Goal: Task Accomplishment & Management: Complete application form

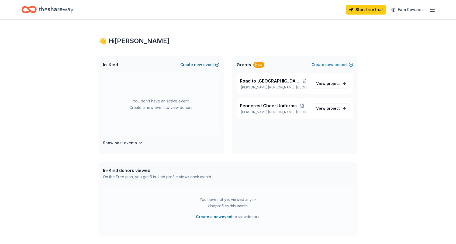
click at [199, 65] on span "new" at bounding box center [198, 64] width 8 height 6
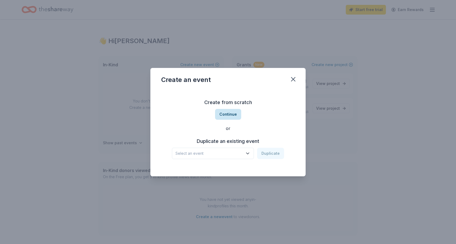
click at [227, 117] on button "Continue" at bounding box center [228, 114] width 26 height 11
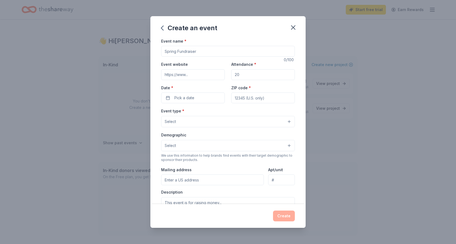
drag, startPoint x: 203, startPoint y: 51, endPoint x: 167, endPoint y: 49, distance: 36.7
click at [166, 50] on input "Event name *" at bounding box center [228, 51] width 134 height 11
type input "Road to Nationals [DATE]-[DATE]"
drag, startPoint x: 245, startPoint y: 76, endPoint x: 235, endPoint y: 75, distance: 9.5
click at [235, 75] on input "Attendance *" at bounding box center [263, 74] width 64 height 11
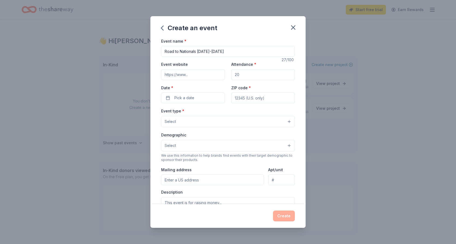
click at [209, 75] on input "Event website" at bounding box center [193, 74] width 64 height 11
click at [206, 73] on input "Event website" at bounding box center [193, 74] width 64 height 11
paste input "https://www.leaguelineup.com/welcome.asp?url=penncrestcheerleading"
type input "https://www.leaguelineup.com/welcome.asp?url=penncrestcheerleading"
click at [208, 101] on button "Pick a date" at bounding box center [193, 98] width 64 height 11
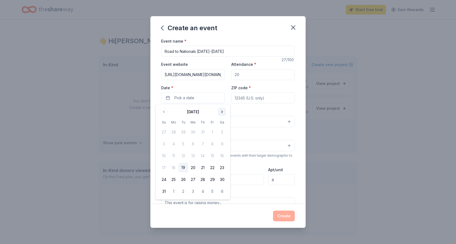
click at [222, 112] on button "Go to next month" at bounding box center [222, 112] width 8 height 8
click at [164, 141] on button "7" at bounding box center [164, 144] width 10 height 10
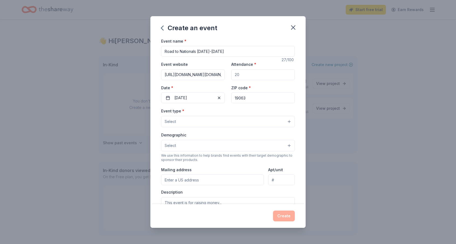
type input "19063"
click at [283, 122] on button "Select" at bounding box center [228, 121] width 134 height 11
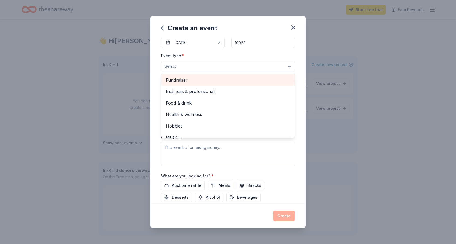
click at [251, 81] on span "Fundraiser" at bounding box center [228, 80] width 125 height 7
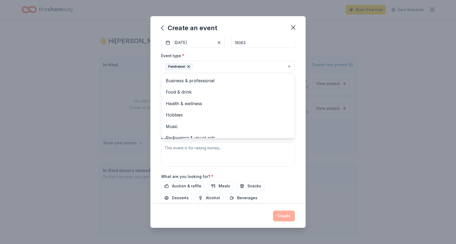
scroll to position [3, 0]
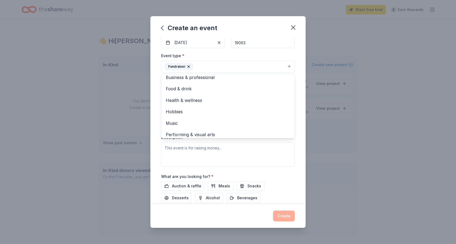
click at [300, 96] on div "Event name * Road to Nationals 2025-2026 27 /100 Event website https://www.leag…" at bounding box center [228, 121] width 155 height 167
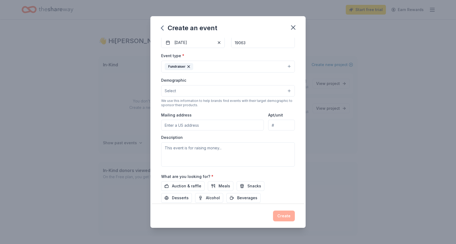
click at [243, 91] on button "Select" at bounding box center [228, 90] width 134 height 11
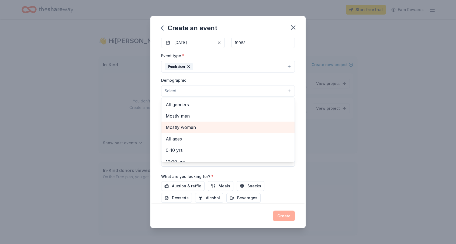
scroll to position [0, 0]
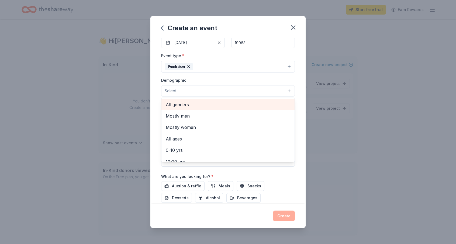
click at [184, 104] on span "All genders" at bounding box center [228, 104] width 125 height 7
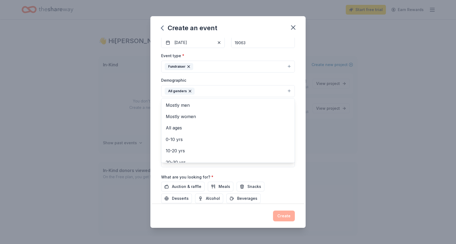
click at [300, 107] on div "Event name * Road to Nationals 2025-2026 27 /100 Event website https://www.leag…" at bounding box center [228, 121] width 155 height 167
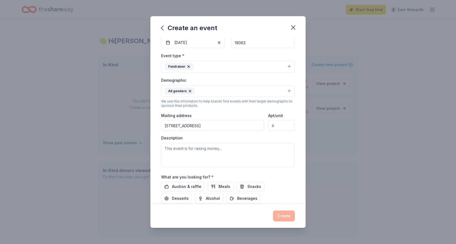
type input "134 Barren Road, Media, PA, 19063"
click at [231, 148] on textarea at bounding box center [228, 155] width 134 height 24
click at [178, 151] on textarea at bounding box center [228, 155] width 134 height 24
paste textarea "Hello we are PENNCREST CHEERLEADING BOOSTERS a 501(c)(3) non-profit organizatio…"
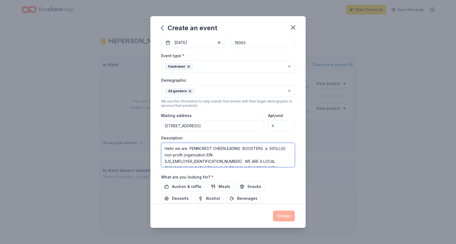
scroll to position [129, 0]
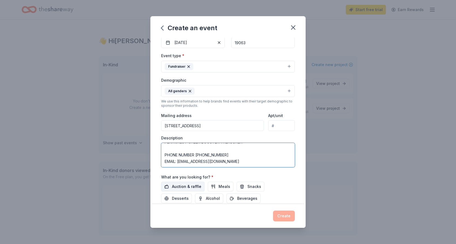
type textarea "Hello we are PENNCREST CHEERLEADING BOOSTERS a 501(c)(3) non-profit organizatio…"
click at [191, 184] on span "Auction & raffle" at bounding box center [186, 186] width 29 height 6
click at [237, 197] on span "Beverages" at bounding box center [247, 198] width 20 height 6
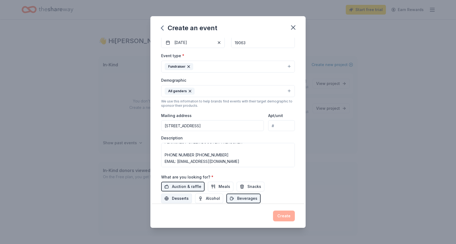
click at [192, 194] on button "Desserts" at bounding box center [176, 199] width 31 height 10
click at [251, 184] on span "Snacks" at bounding box center [255, 186] width 14 height 6
click at [227, 185] on span "Meals" at bounding box center [225, 186] width 12 height 6
click at [286, 217] on div "Create" at bounding box center [228, 216] width 134 height 11
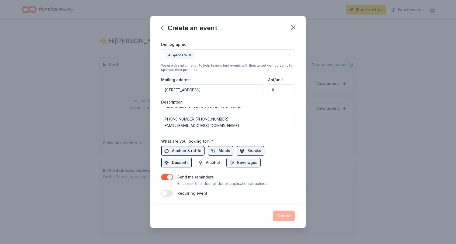
scroll to position [91, 0]
click at [168, 192] on button "button" at bounding box center [167, 193] width 12 height 6
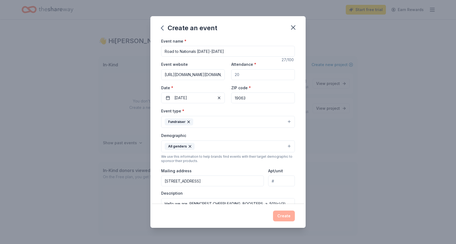
scroll to position [0, 0]
click at [226, 52] on input "Road to Nationals [DATE]-[DATE]" at bounding box center [228, 51] width 134 height 11
click at [215, 72] on input "https://www.leaguelineup.com/welcome.asp?url=penncrestcheerleading" at bounding box center [193, 74] width 64 height 11
click at [247, 76] on input "Attendance *" at bounding box center [263, 74] width 64 height 11
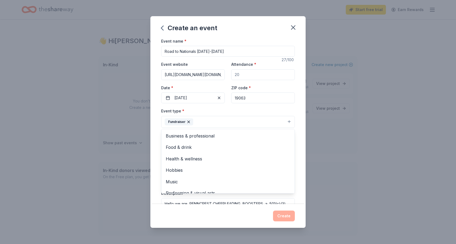
click at [224, 119] on button "Fundraiser" at bounding box center [228, 122] width 134 height 12
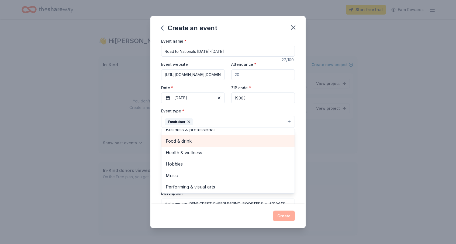
scroll to position [6, 0]
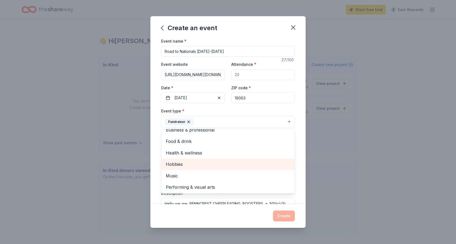
click at [191, 168] on div "Hobbies" at bounding box center [228, 164] width 133 height 11
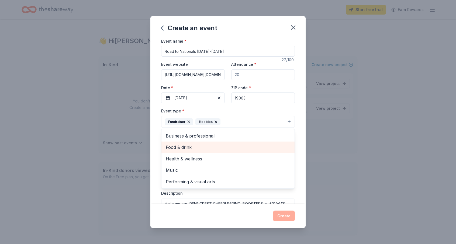
scroll to position [18, 0]
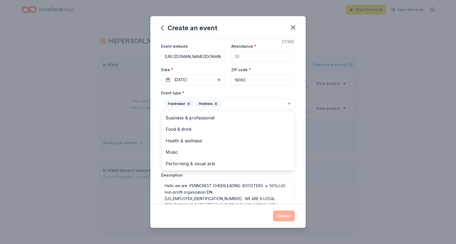
click at [300, 123] on div "Event name * Road to Nationals 2025-2026 27 /100 Event website https://www.leag…" at bounding box center [228, 121] width 155 height 167
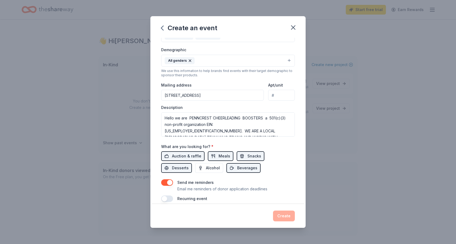
scroll to position [91, 0]
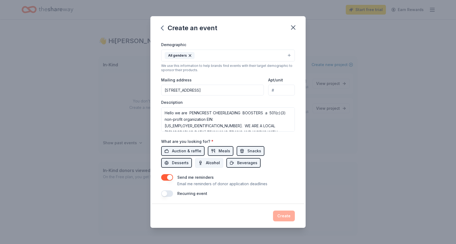
click at [206, 163] on span "Alcohol" at bounding box center [213, 163] width 14 height 6
click at [288, 217] on div "Create" at bounding box center [228, 216] width 134 height 11
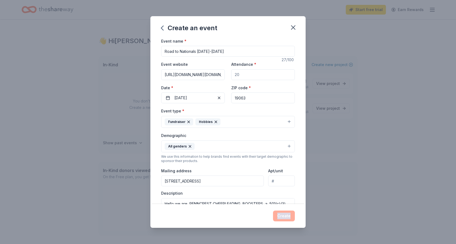
scroll to position [0, 0]
click at [262, 73] on input "Attendance *" at bounding box center [263, 74] width 64 height 11
type input "1200"
click at [270, 133] on div "Demographic All genders" at bounding box center [228, 142] width 134 height 20
click at [285, 216] on button "Create" at bounding box center [284, 216] width 22 height 11
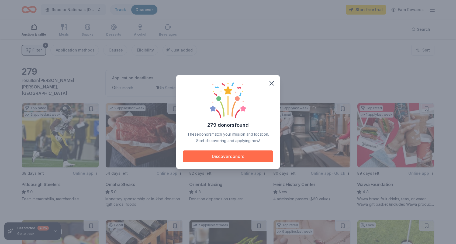
click at [249, 158] on button "Discover donors" at bounding box center [228, 157] width 91 height 12
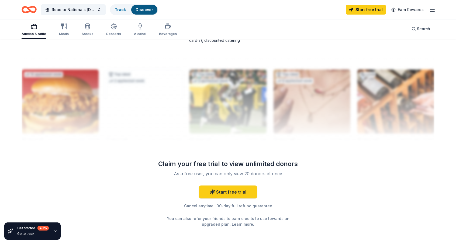
scroll to position [515, 0]
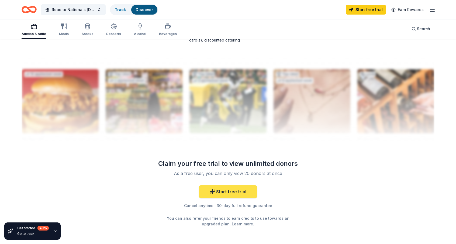
click at [235, 190] on link "Start free trial" at bounding box center [228, 191] width 58 height 13
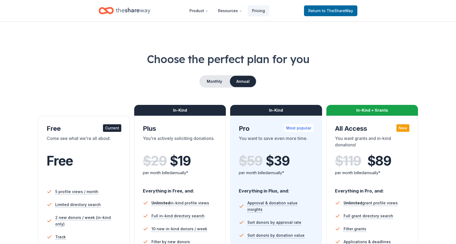
click at [85, 144] on div "Come see what we're all about." at bounding box center [84, 142] width 75 height 15
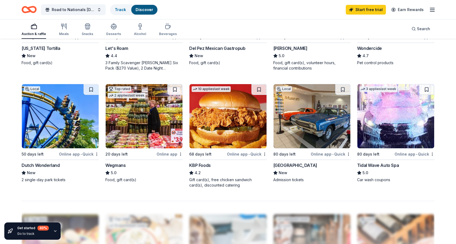
scroll to position [373, 0]
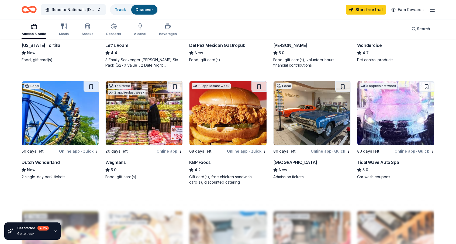
click at [170, 149] on div "Online app" at bounding box center [170, 151] width 26 height 7
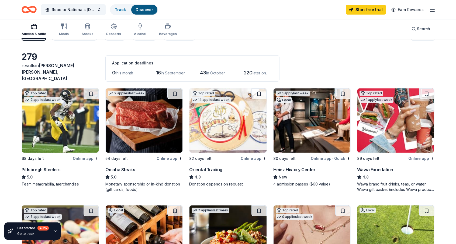
scroll to position [12, 0]
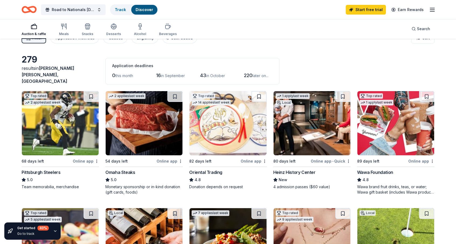
click at [146, 124] on img at bounding box center [144, 123] width 77 height 64
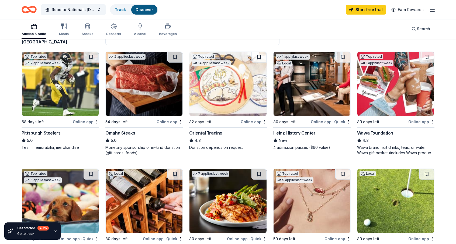
scroll to position [39, 0]
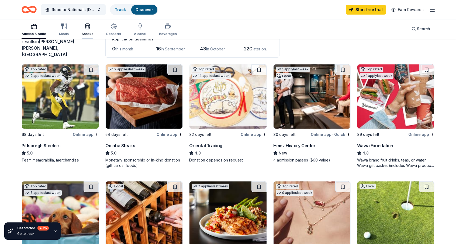
click at [87, 29] on icon "button" at bounding box center [87, 27] width 5 height 4
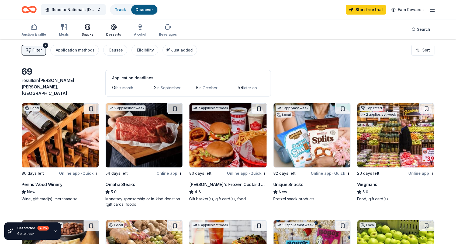
click at [112, 29] on icon "button" at bounding box center [114, 27] width 6 height 6
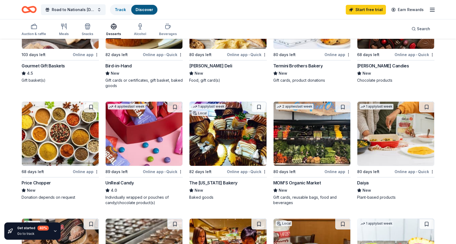
scroll to position [240, 0]
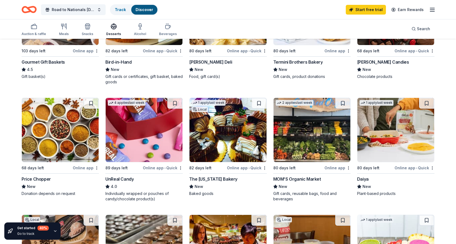
click at [154, 98] on img at bounding box center [144, 130] width 77 height 64
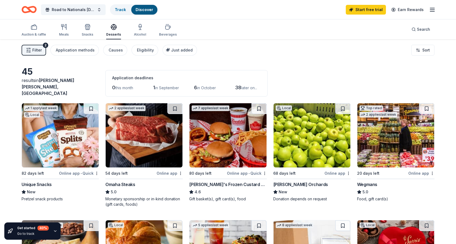
scroll to position [0, 0]
click at [138, 31] on div "Alcohol" at bounding box center [140, 30] width 12 height 13
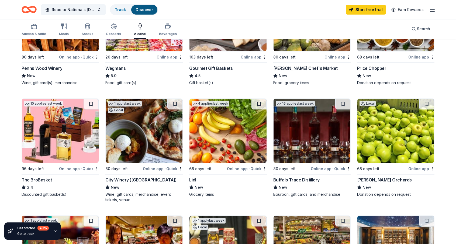
scroll to position [118, 0]
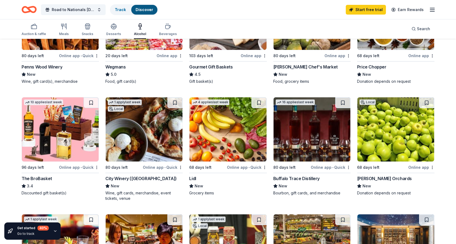
click at [297, 145] on img at bounding box center [312, 129] width 77 height 64
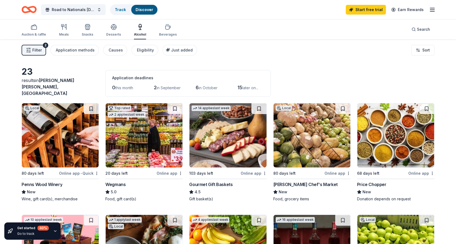
scroll to position [0, 0]
click at [334, 131] on img at bounding box center [312, 135] width 77 height 64
click at [165, 30] on div "Beverages" at bounding box center [168, 30] width 18 height 13
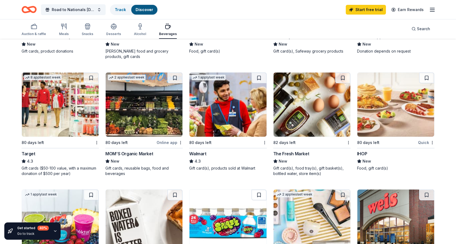
scroll to position [265, 0]
click at [314, 100] on img at bounding box center [312, 105] width 77 height 64
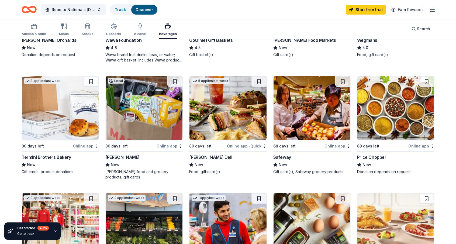
scroll to position [144, 0]
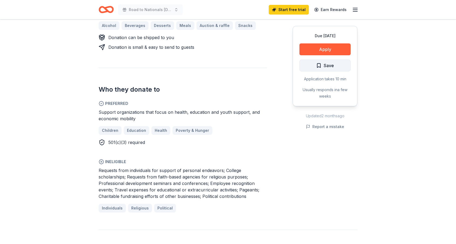
scroll to position [265, 0]
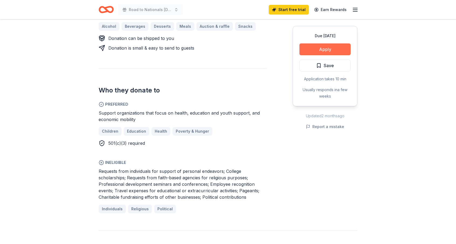
click at [338, 47] on button "Apply" at bounding box center [325, 49] width 51 height 12
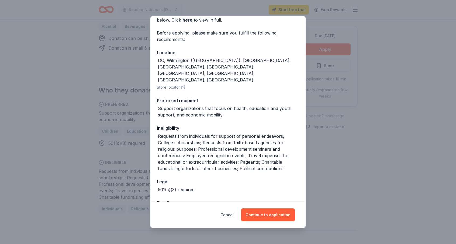
scroll to position [32, 0]
click at [268, 217] on button "Continue to application" at bounding box center [268, 214] width 54 height 13
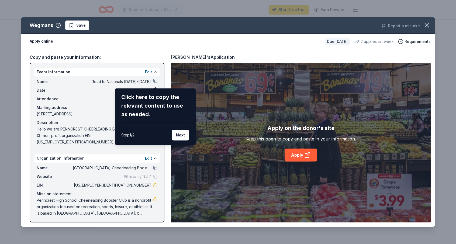
click at [156, 80] on div "Wegmans Save Report a mistake Apply online Due in 20 days 2 applies last week R…" at bounding box center [228, 122] width 414 height 210
click at [185, 134] on button "Next" at bounding box center [181, 135] width 18 height 11
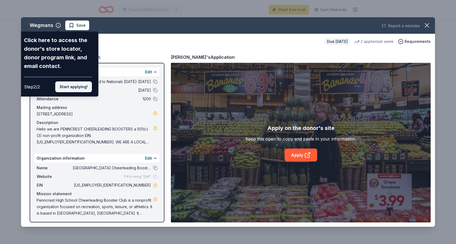
click at [75, 81] on button "Start applying!" at bounding box center [73, 86] width 37 height 11
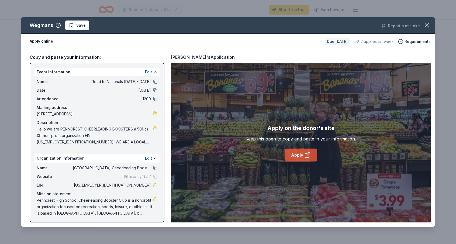
click at [308, 157] on icon at bounding box center [308, 155] width 6 height 6
click at [427, 28] on icon "button" at bounding box center [427, 26] width 8 height 8
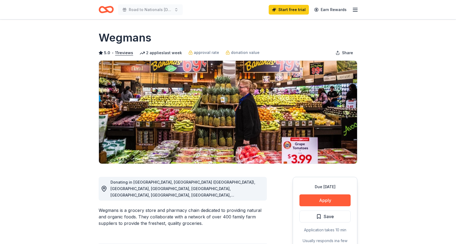
scroll to position [0, 0]
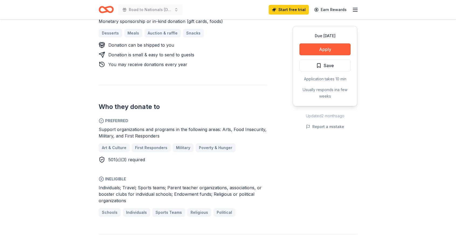
scroll to position [207, 0]
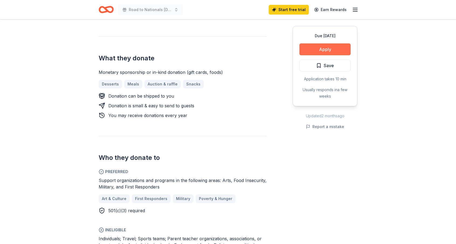
click at [318, 48] on button "Apply" at bounding box center [325, 49] width 51 height 12
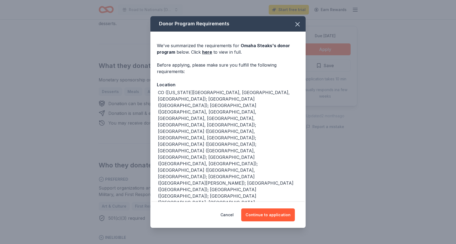
scroll to position [0, 0]
click at [208, 52] on link "here" at bounding box center [207, 52] width 10 height 6
click at [277, 212] on button "Continue to application" at bounding box center [268, 214] width 54 height 13
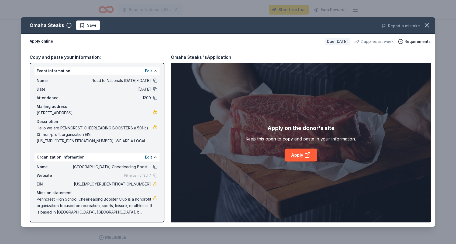
scroll to position [1, 0]
click at [297, 154] on link "Apply" at bounding box center [301, 155] width 33 height 13
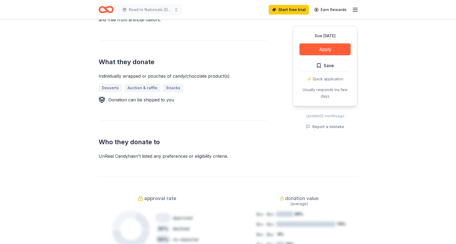
scroll to position [197, 0]
click at [338, 48] on button "Apply" at bounding box center [325, 49] width 51 height 12
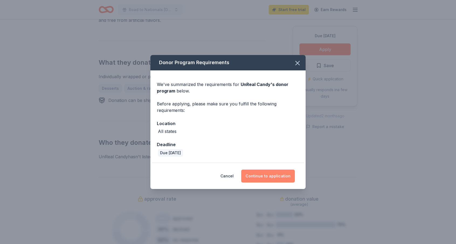
click at [277, 173] on button "Continue to application" at bounding box center [268, 176] width 54 height 13
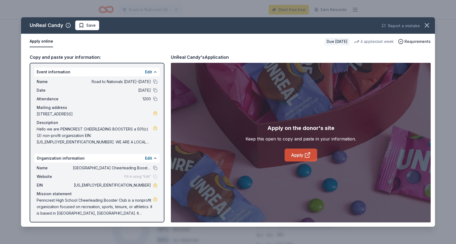
click at [299, 157] on link "Apply" at bounding box center [301, 155] width 33 height 13
click at [428, 25] on icon "button" at bounding box center [427, 25] width 4 height 4
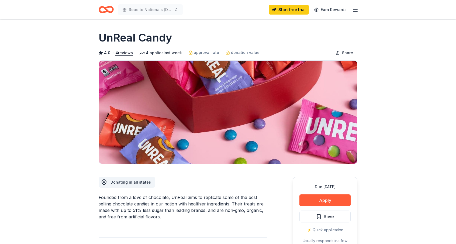
scroll to position [0, 0]
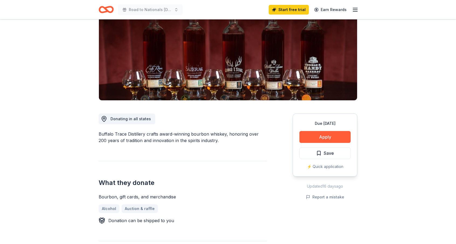
scroll to position [75, 0]
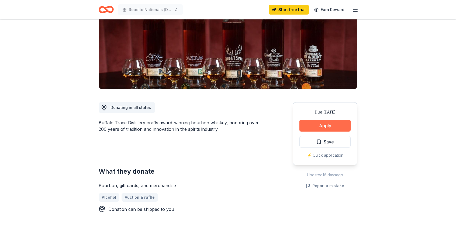
click at [317, 125] on button "Apply" at bounding box center [325, 126] width 51 height 12
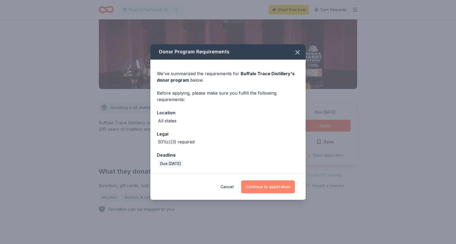
click at [275, 189] on button "Continue to application" at bounding box center [268, 186] width 54 height 13
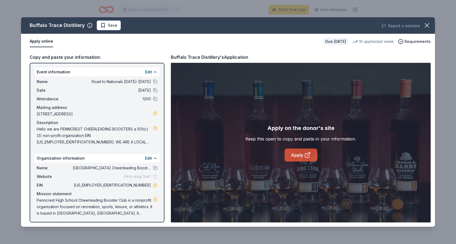
click at [297, 159] on link "Apply" at bounding box center [301, 155] width 33 height 13
click at [425, 26] on icon "button" at bounding box center [427, 26] width 8 height 8
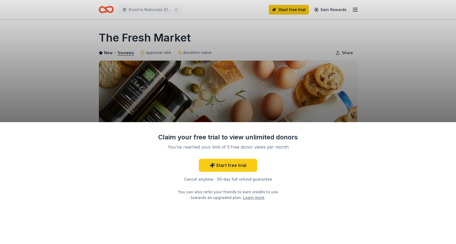
click at [318, 84] on div "Claim your free trial to view unlimited donors You've reached your limit of 5 f…" at bounding box center [228, 122] width 456 height 244
